Goal: Navigation & Orientation: Find specific page/section

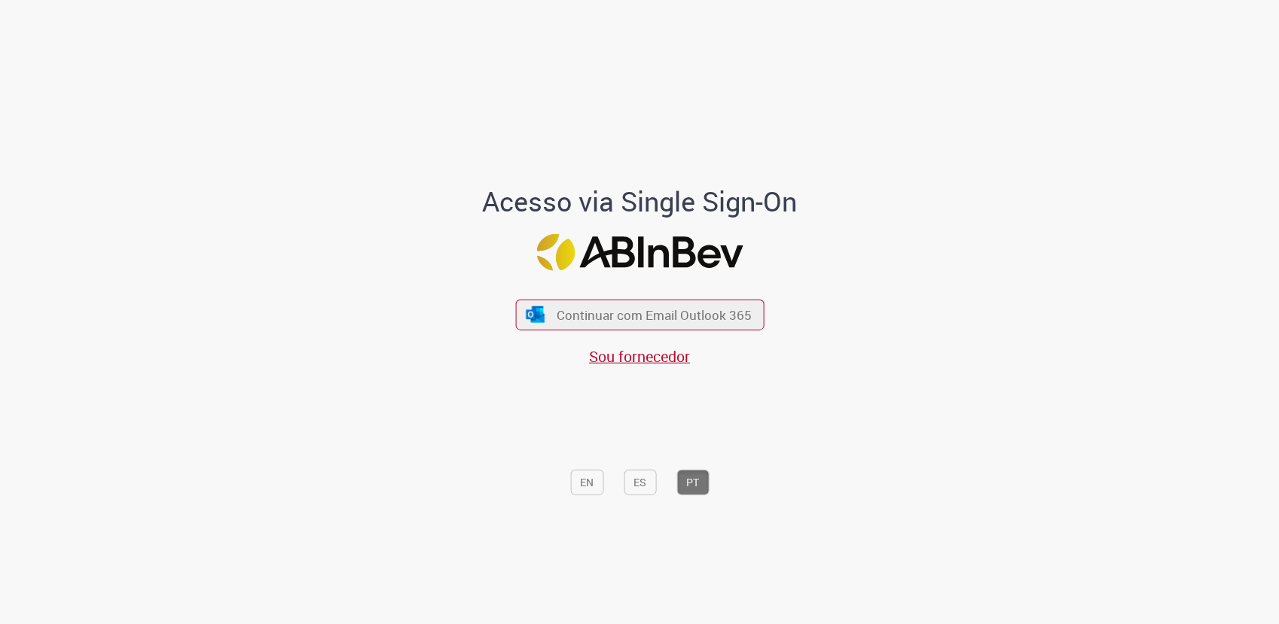
click at [581, 296] on div "Continuar com Email Outlook 365 Sou fornecedor" at bounding box center [639, 326] width 249 height 84
click at [582, 315] on span "Continuar com Email Outlook 365" at bounding box center [653, 315] width 199 height 17
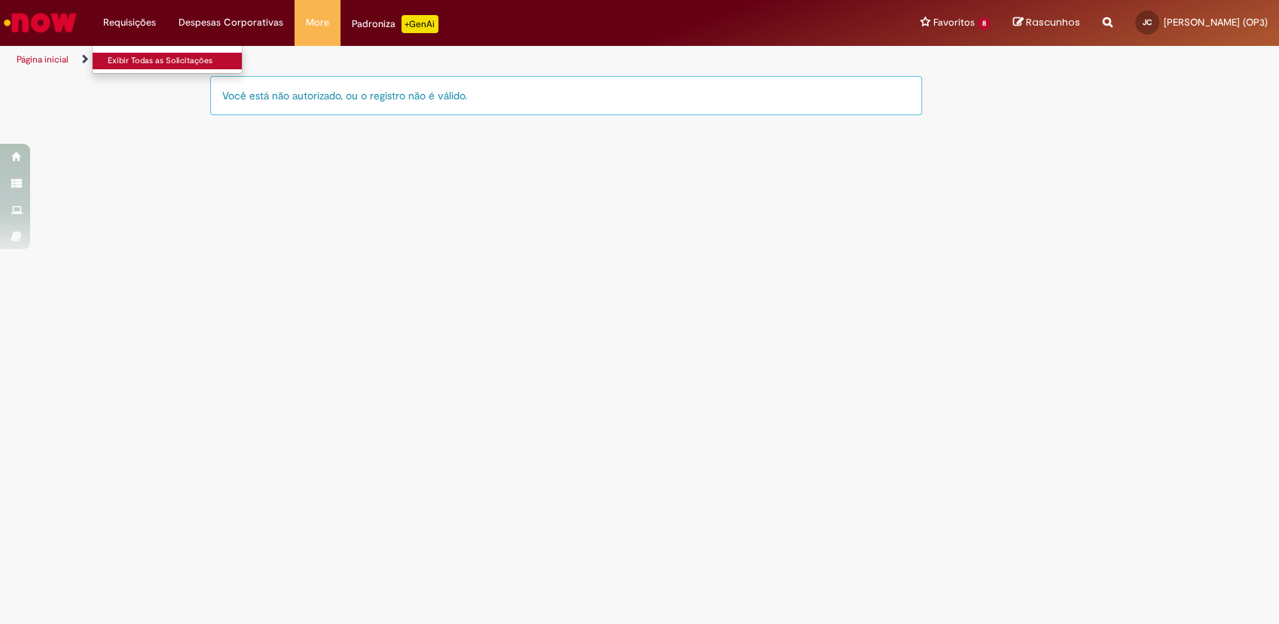
click at [140, 62] on link "Exibir Todas as Solicitações" at bounding box center [176, 61] width 166 height 17
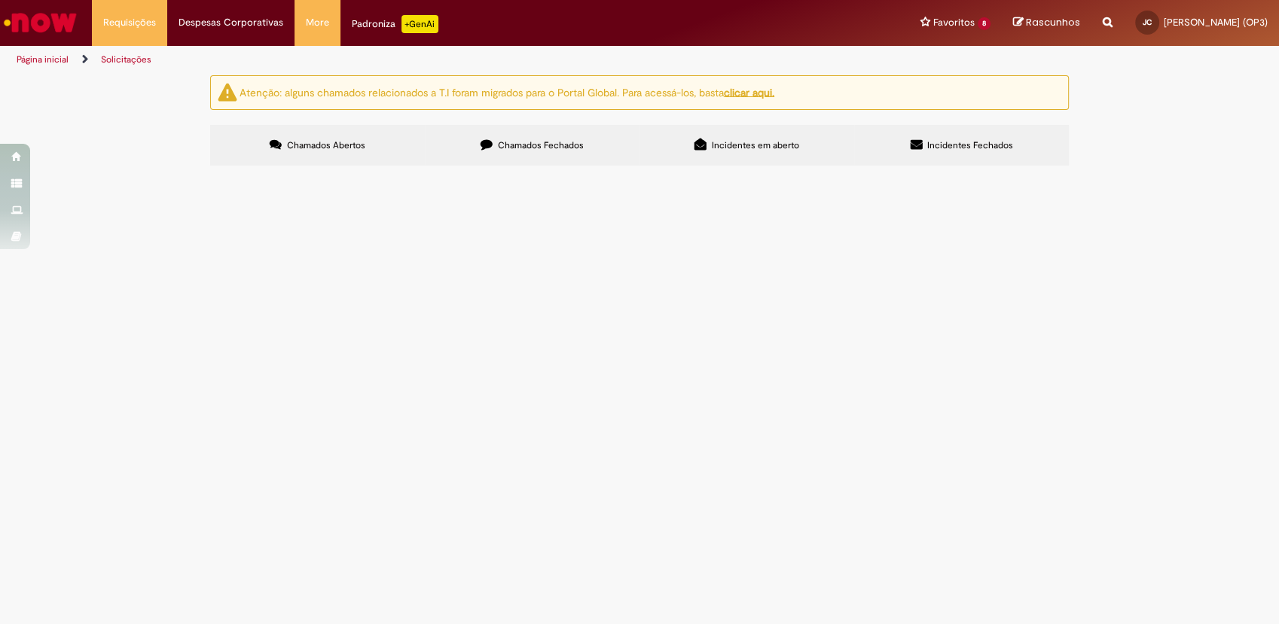
click at [60, 19] on img "Ir para a Homepage" at bounding box center [41, 23] width 78 height 30
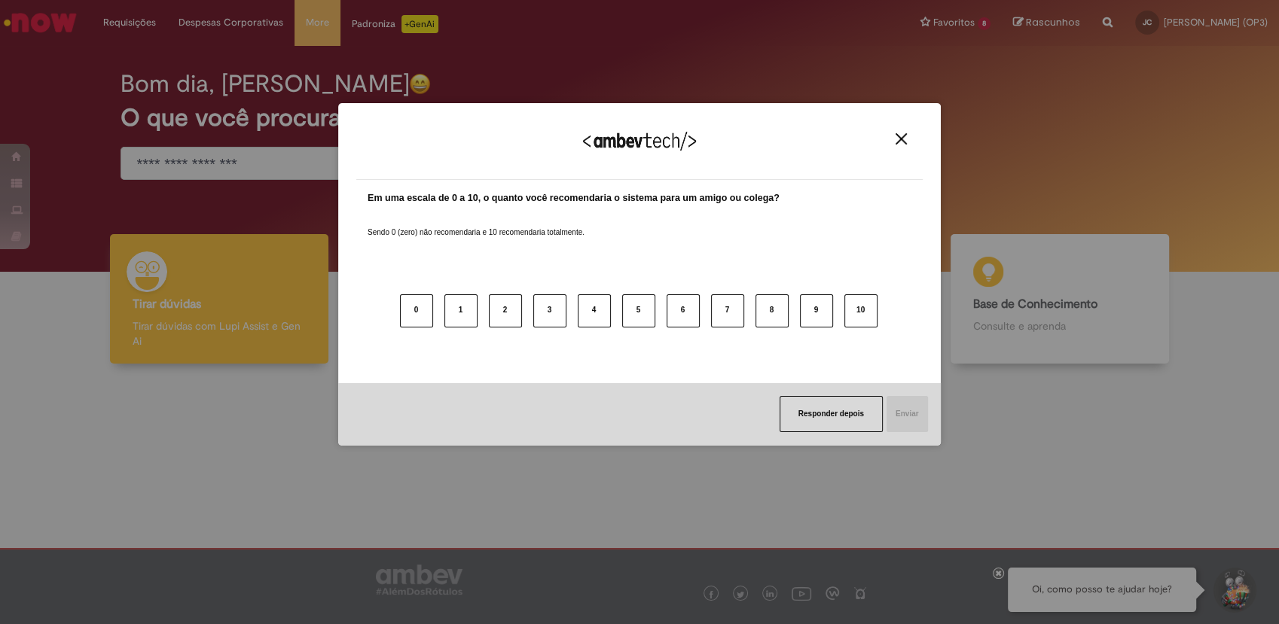
click at [892, 142] on button "Close" at bounding box center [901, 139] width 20 height 13
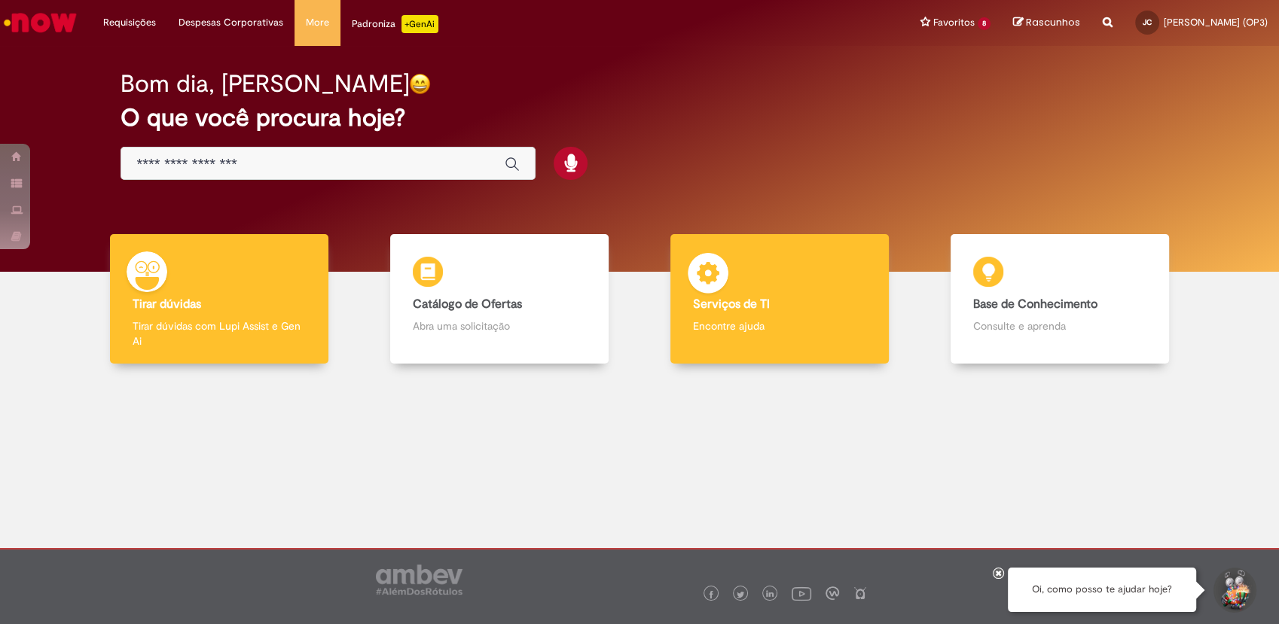
click at [760, 298] on b "Serviços de TI" at bounding box center [731, 304] width 77 height 15
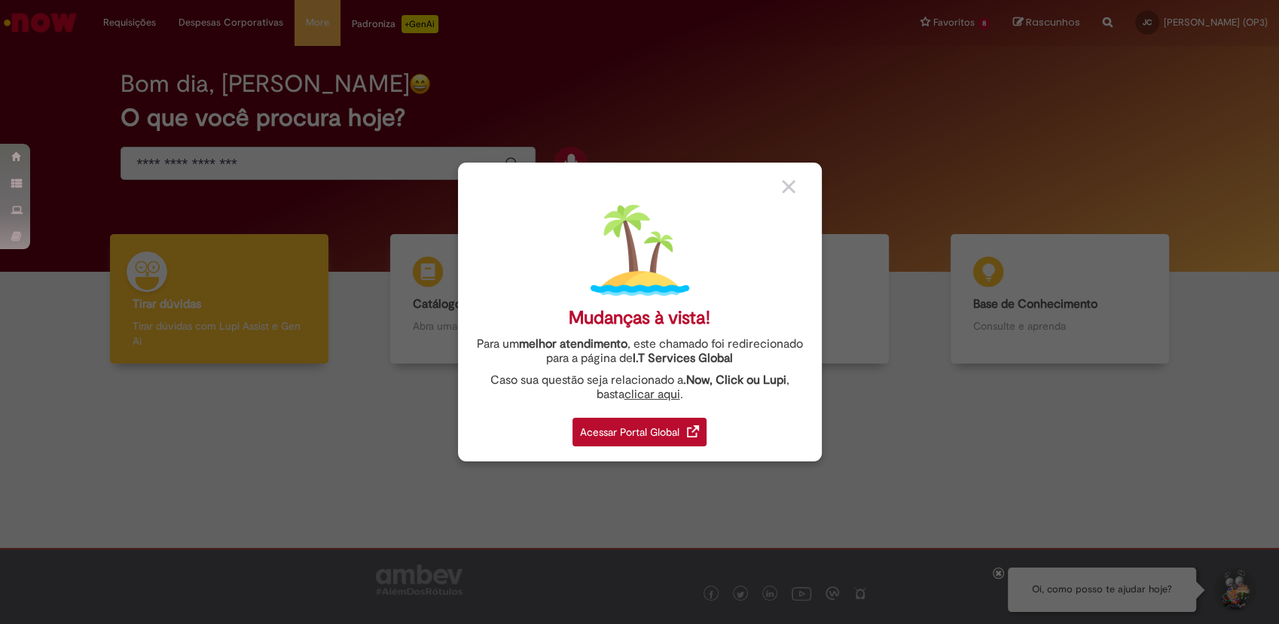
click at [682, 435] on div "Acessar Portal Global" at bounding box center [639, 432] width 134 height 29
